Goal: Information Seeking & Learning: Learn about a topic

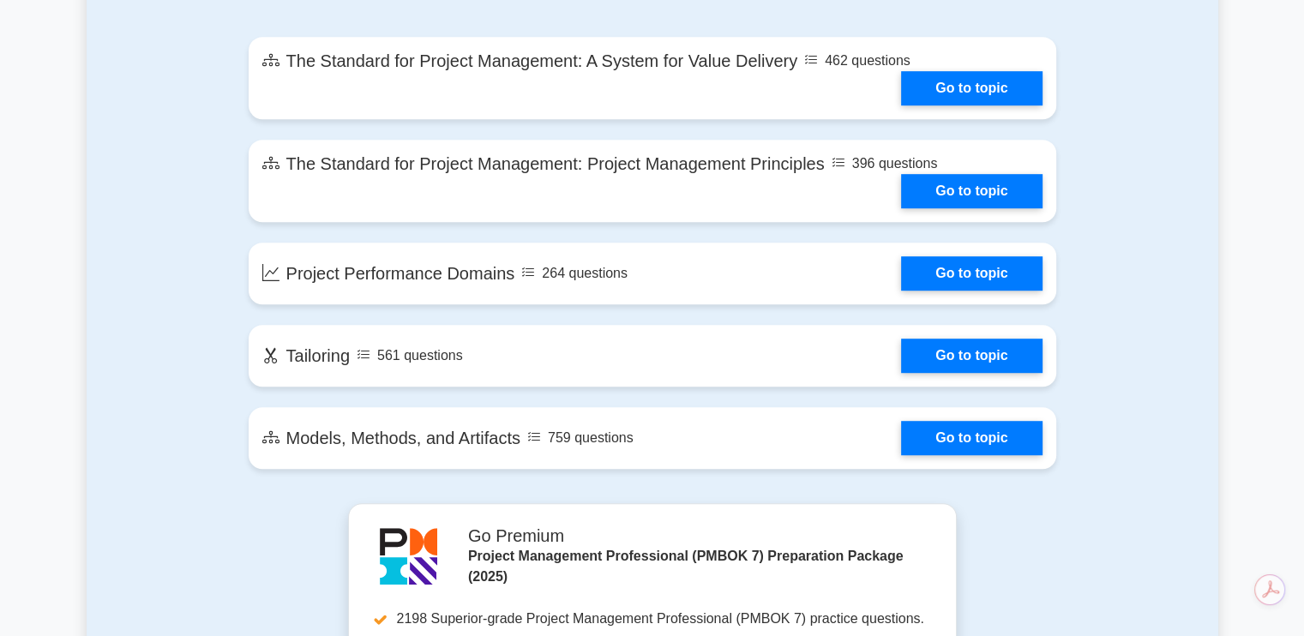
scroll to position [981, 0]
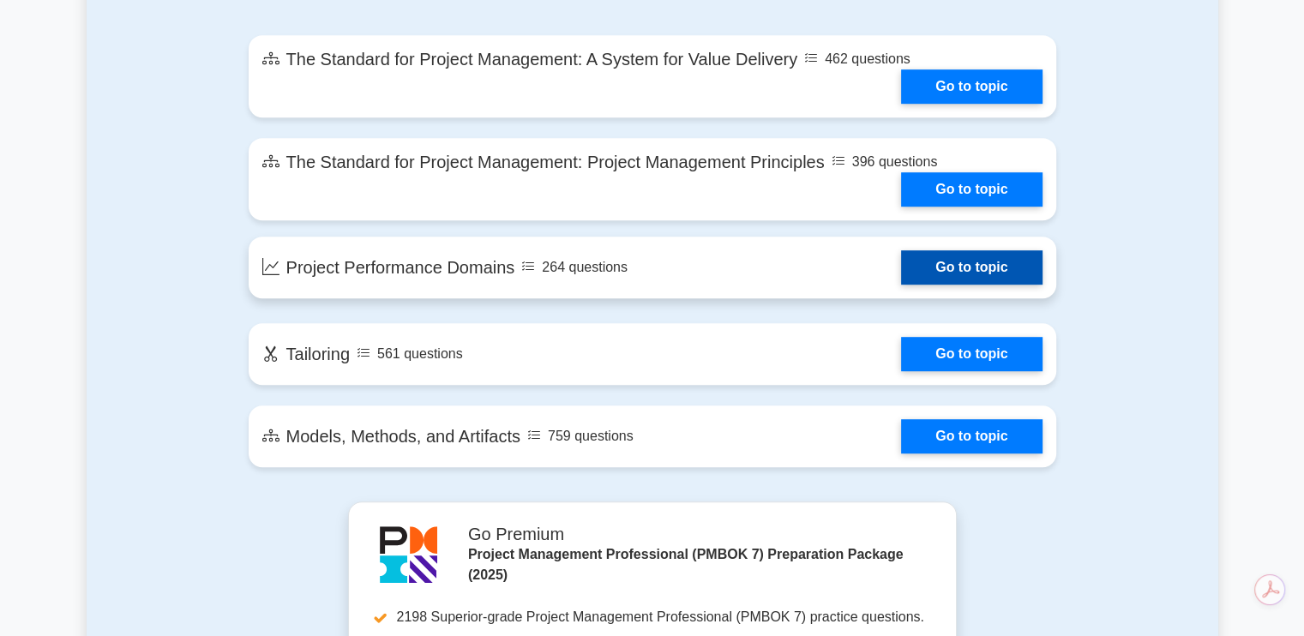
click at [937, 272] on link "Go to topic" at bounding box center [971, 267] width 141 height 34
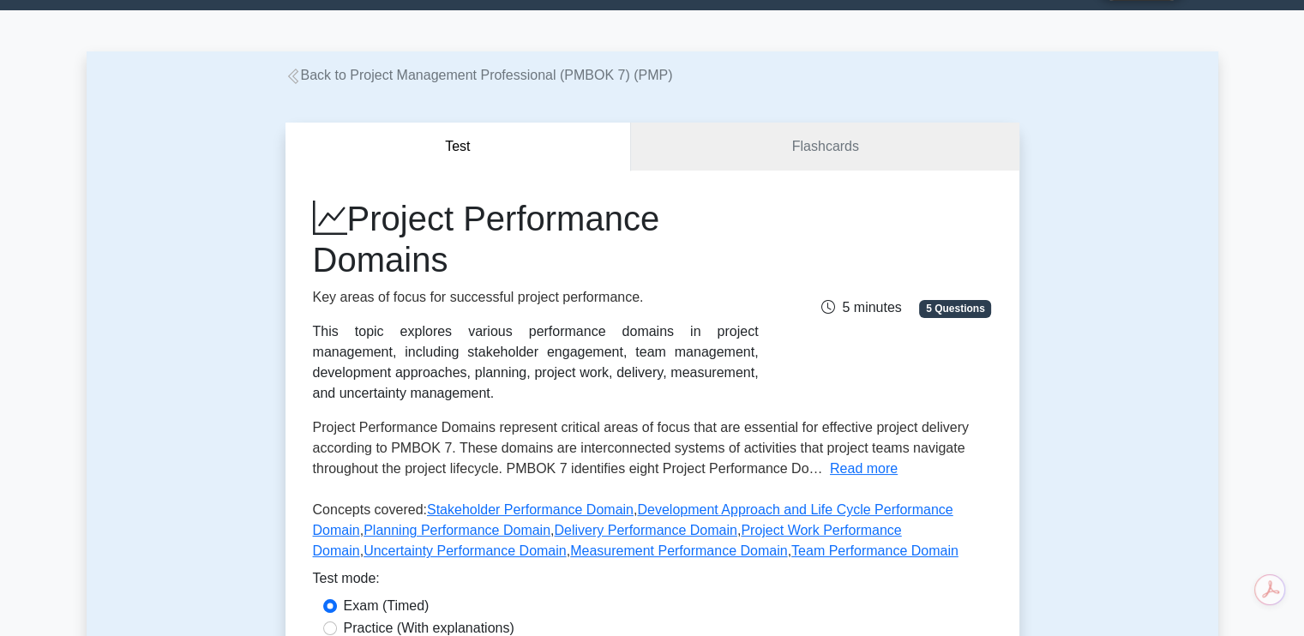
scroll to position [44, 0]
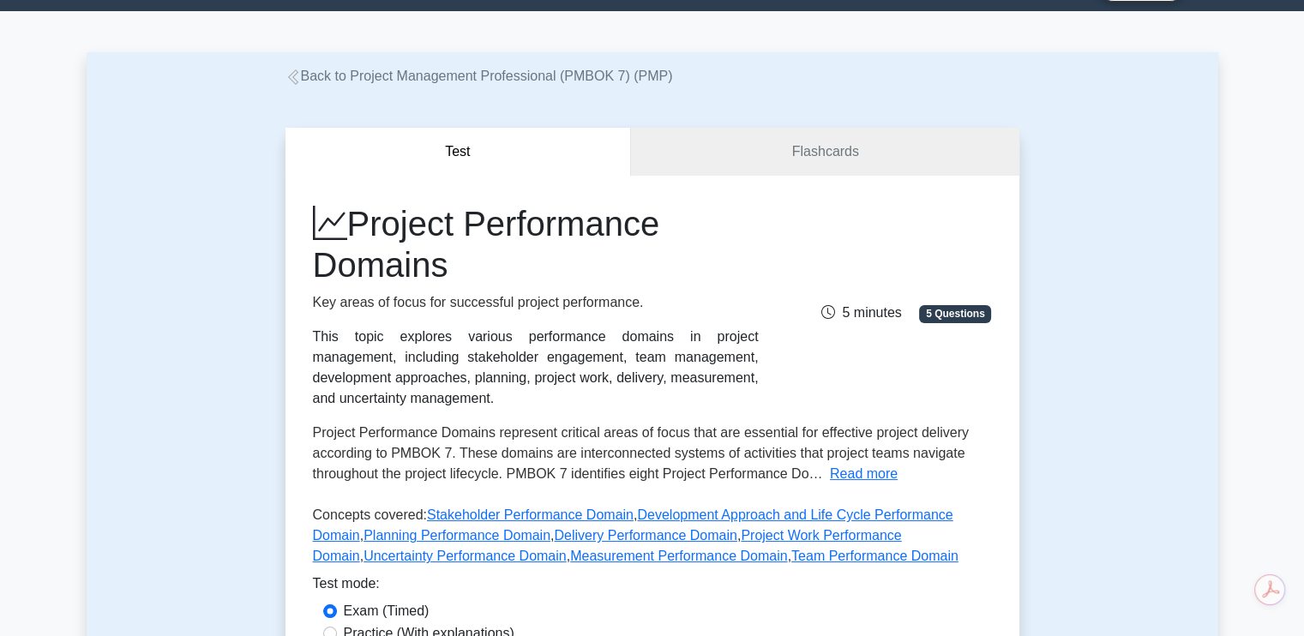
click at [209, 78] on div "Back to Project Management Professional (PMBOK 7) (PMP)" at bounding box center [653, 76] width 1132 height 21
click at [307, 77] on link "Back to Project Management Professional (PMBOK 7) (PMP)" at bounding box center [478, 76] width 387 height 15
